Goal: Task Accomplishment & Management: Use online tool/utility

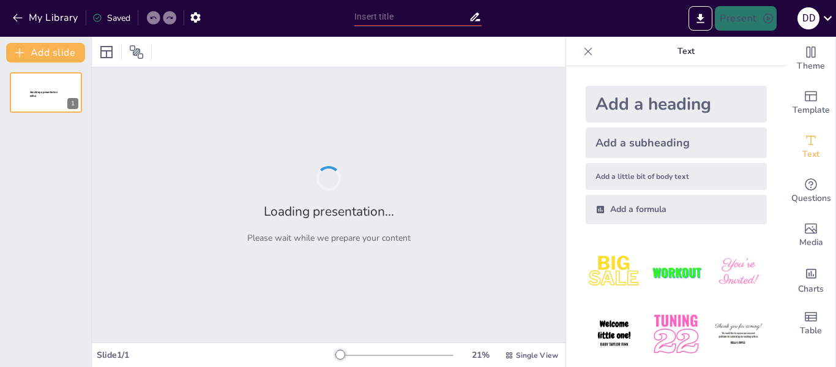
type input "The Future is Now: Smart Home Features"
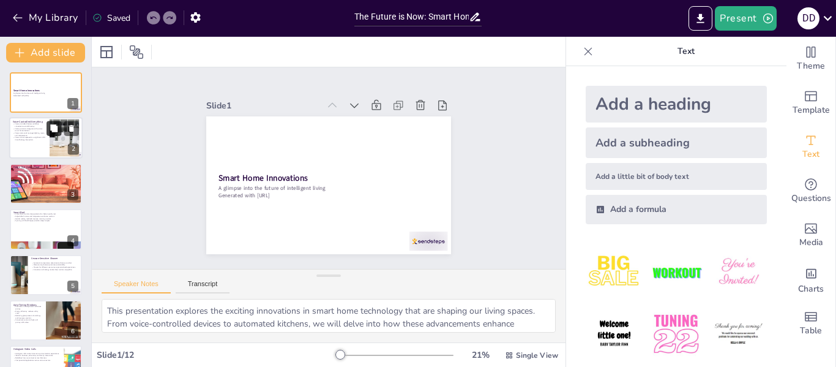
click at [54, 129] on icon at bounding box center [53, 128] width 7 height 7
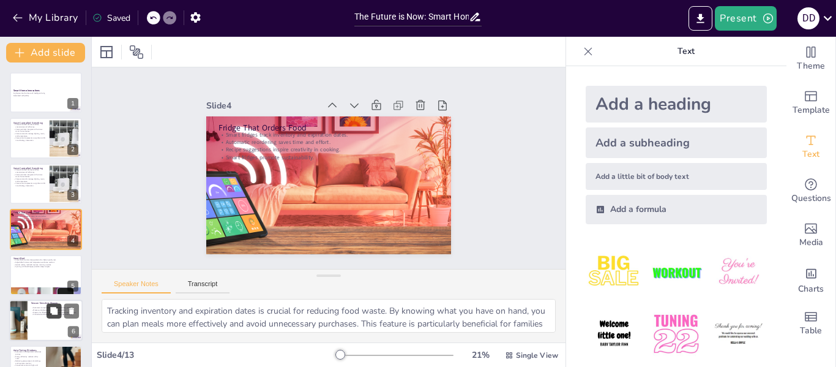
click at [51, 307] on icon at bounding box center [53, 310] width 7 height 7
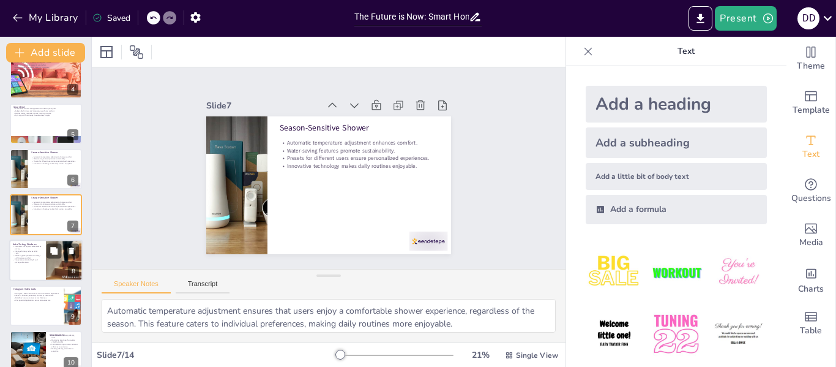
click at [48, 277] on div at bounding box center [64, 260] width 73 height 42
type textarea "The automatic tint adjustment feature ensures that homeowners can maintain priv…"
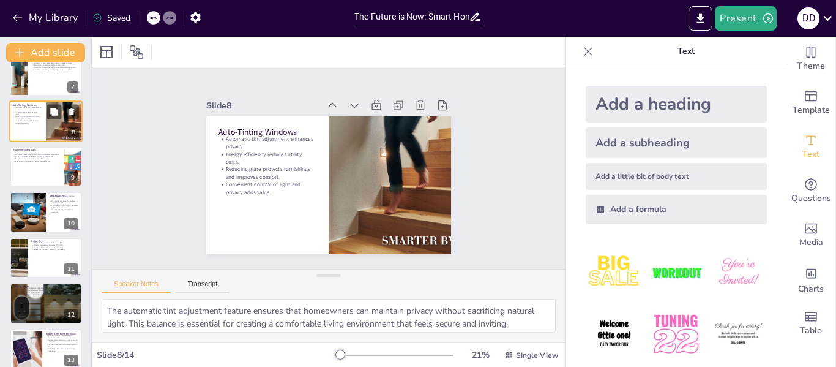
scroll to position [348, 0]
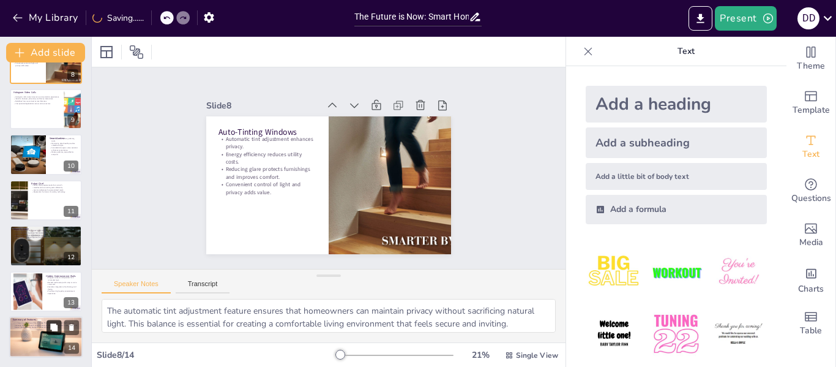
click at [47, 331] on button at bounding box center [54, 327] width 15 height 15
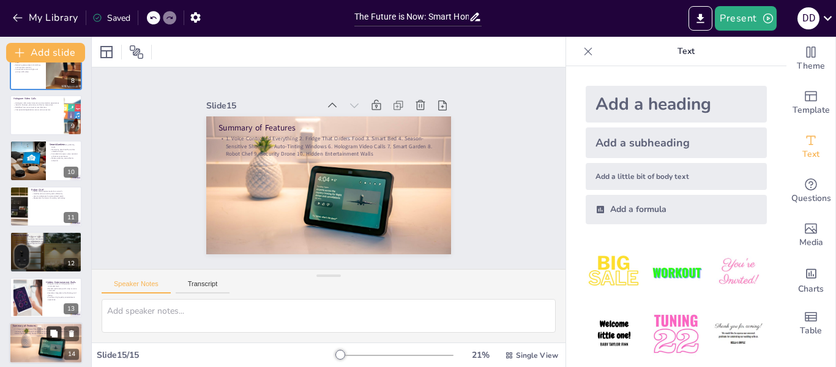
scroll to position [394, 0]
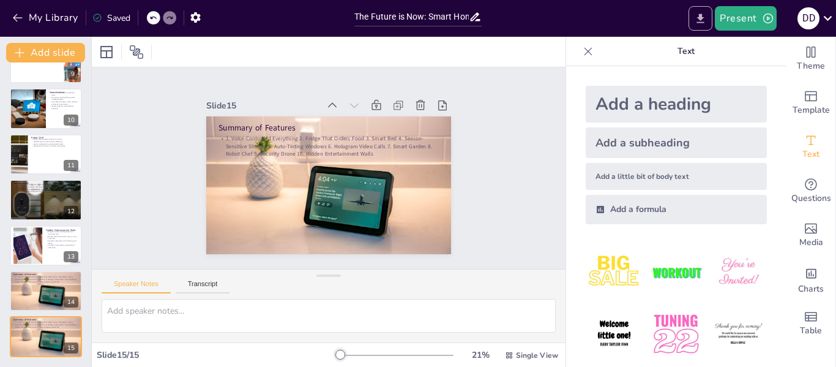
click at [702, 18] on icon "Export to PowerPoint" at bounding box center [700, 17] width 7 height 9
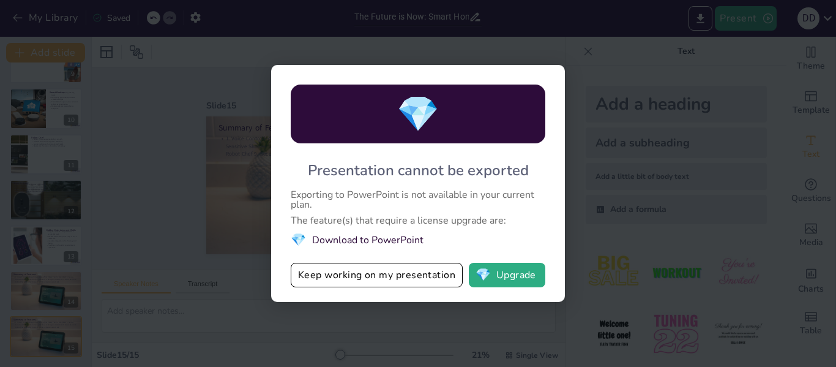
click at [402, 249] on div "💎 Presentation cannot be exported Exporting to PowerPoint is not available in y…" at bounding box center [418, 183] width 294 height 237
click at [399, 240] on li "💎 Download to PowerPoint" at bounding box center [418, 239] width 255 height 17
click at [138, 193] on div "💎 Presentation cannot be exported Exporting to PowerPoint is not available in y…" at bounding box center [418, 183] width 836 height 367
click at [397, 281] on button "Keep working on my presentation" at bounding box center [377, 275] width 172 height 24
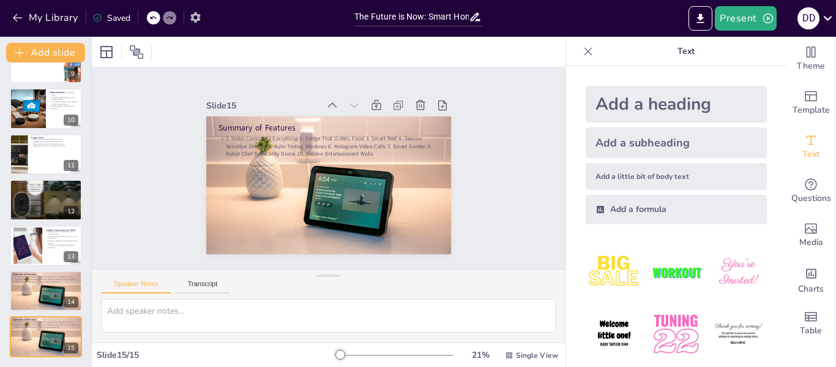
click at [198, 26] on button "button" at bounding box center [195, 17] width 23 height 22
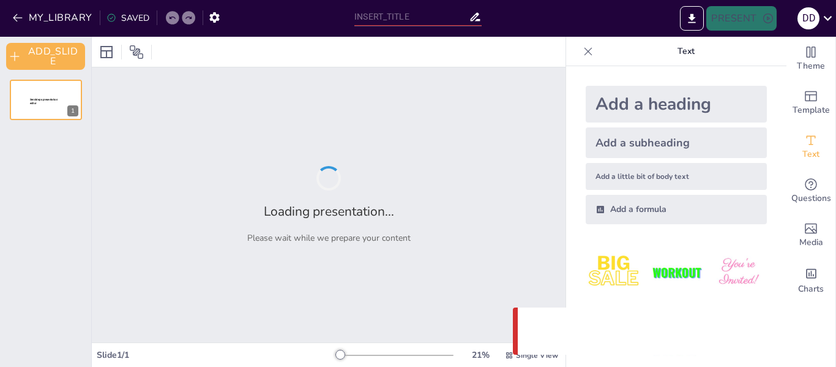
type input "The Future is Now: Smart Home Features"
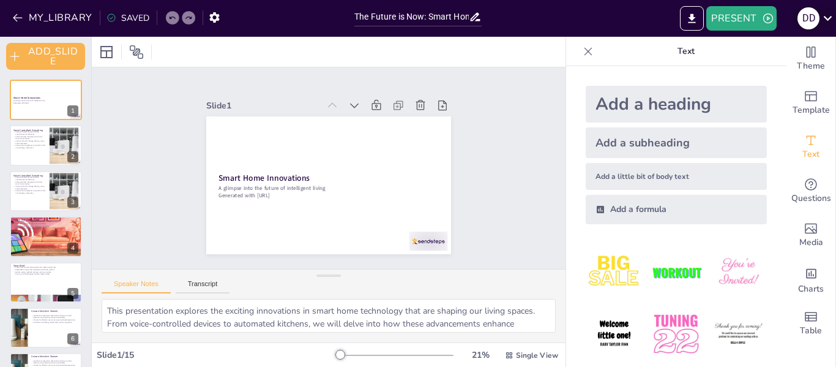
click at [811, 25] on div "d d" at bounding box center [809, 18] width 22 height 22
